Goal: Check status: Check status

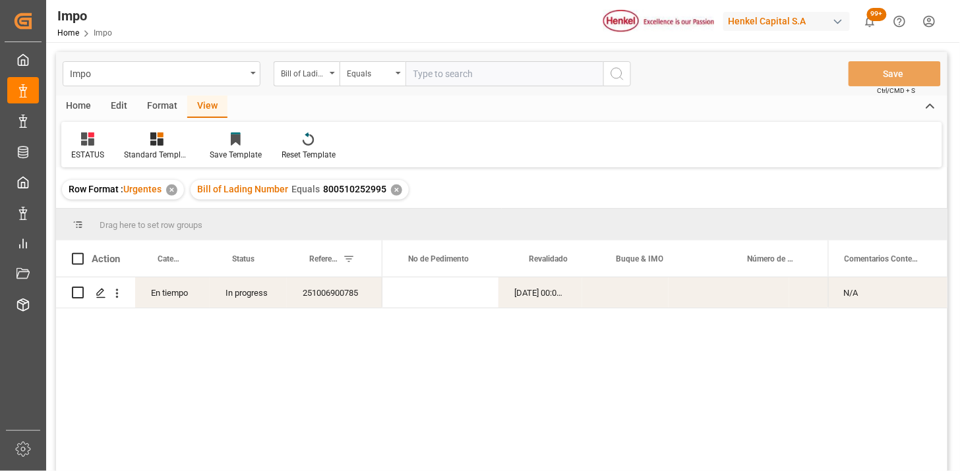
scroll to position [0, 276]
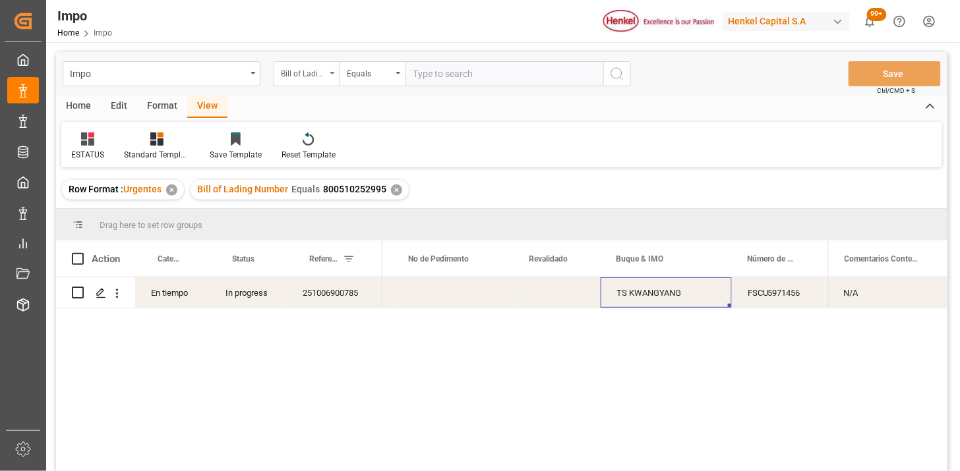
click at [328, 77] on div "Bill of Lading Number" at bounding box center [307, 73] width 66 height 25
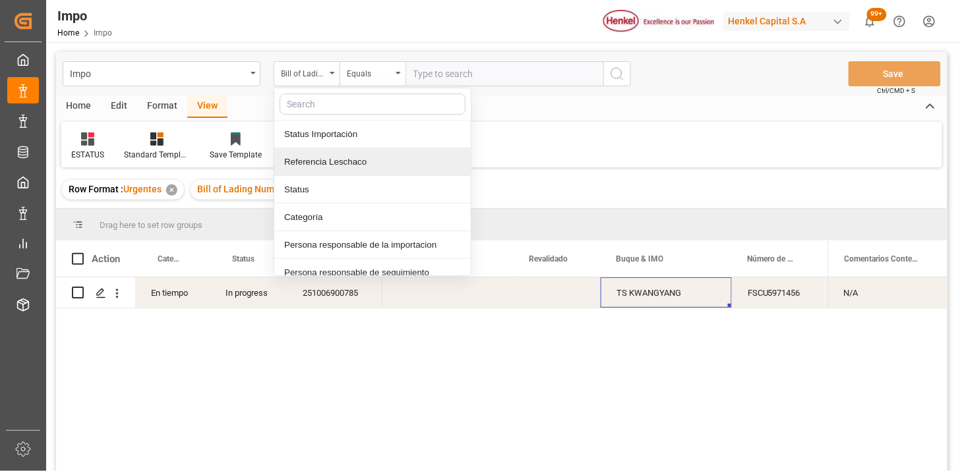
drag, startPoint x: 339, startPoint y: 152, endPoint x: 359, endPoint y: 143, distance: 21.8
click at [341, 152] on div "Referencia Leschaco" at bounding box center [372, 162] width 196 height 28
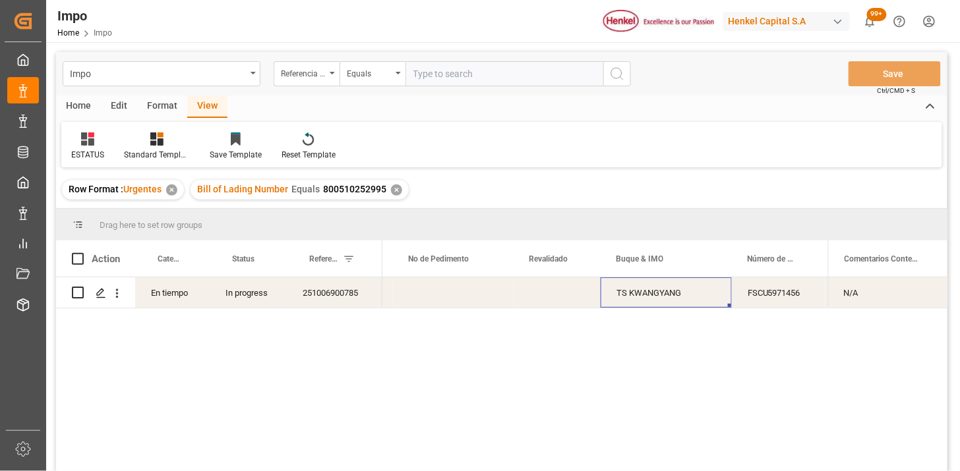
click at [436, 80] on input "text" at bounding box center [504, 73] width 198 height 25
paste input "251015080157"
type input "251015080157"
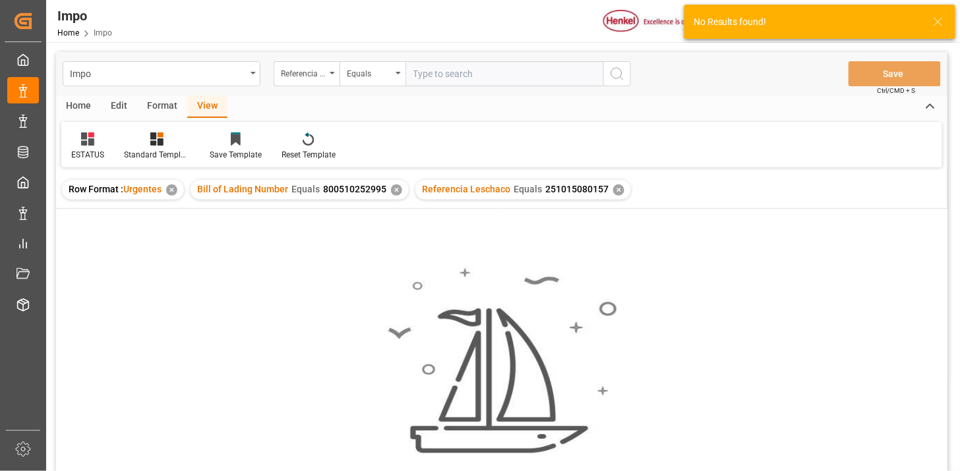
click at [395, 191] on div "✕" at bounding box center [396, 190] width 11 height 11
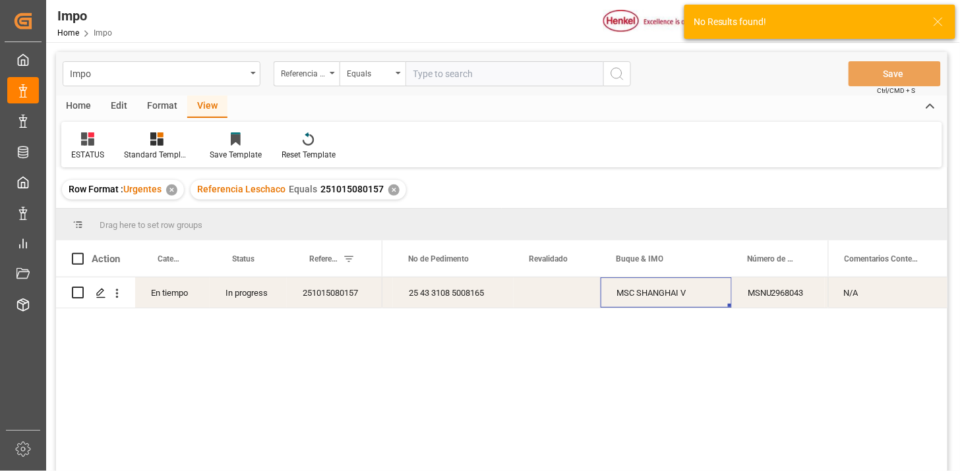
click at [92, 145] on icon at bounding box center [87, 138] width 13 height 13
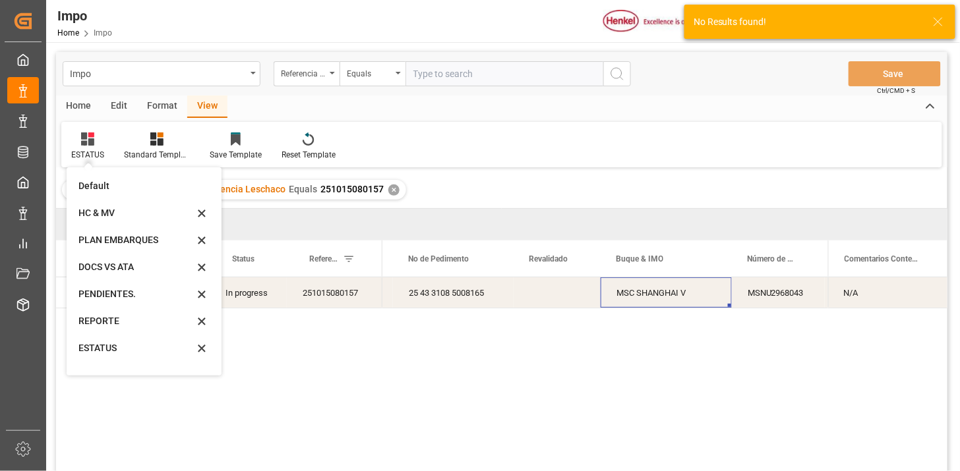
click at [127, 323] on div "REPORTE" at bounding box center [135, 321] width 115 height 14
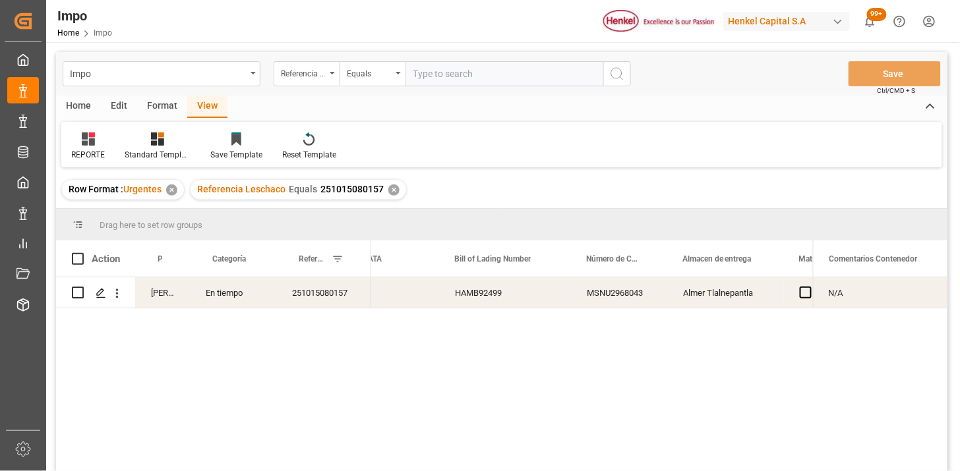
click at [396, 293] on div "Press SPACE to select this row." at bounding box center [396, 292] width 86 height 30
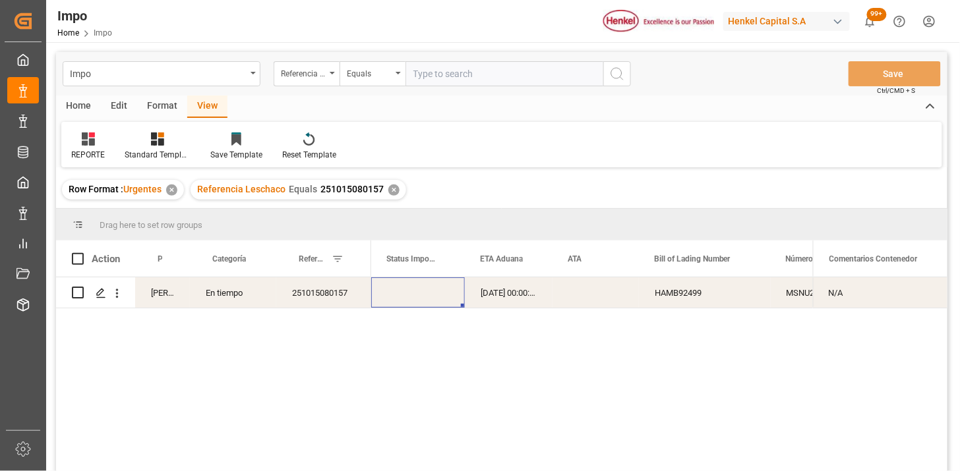
scroll to position [0, 76]
